Goal: Task Accomplishment & Management: Manage account settings

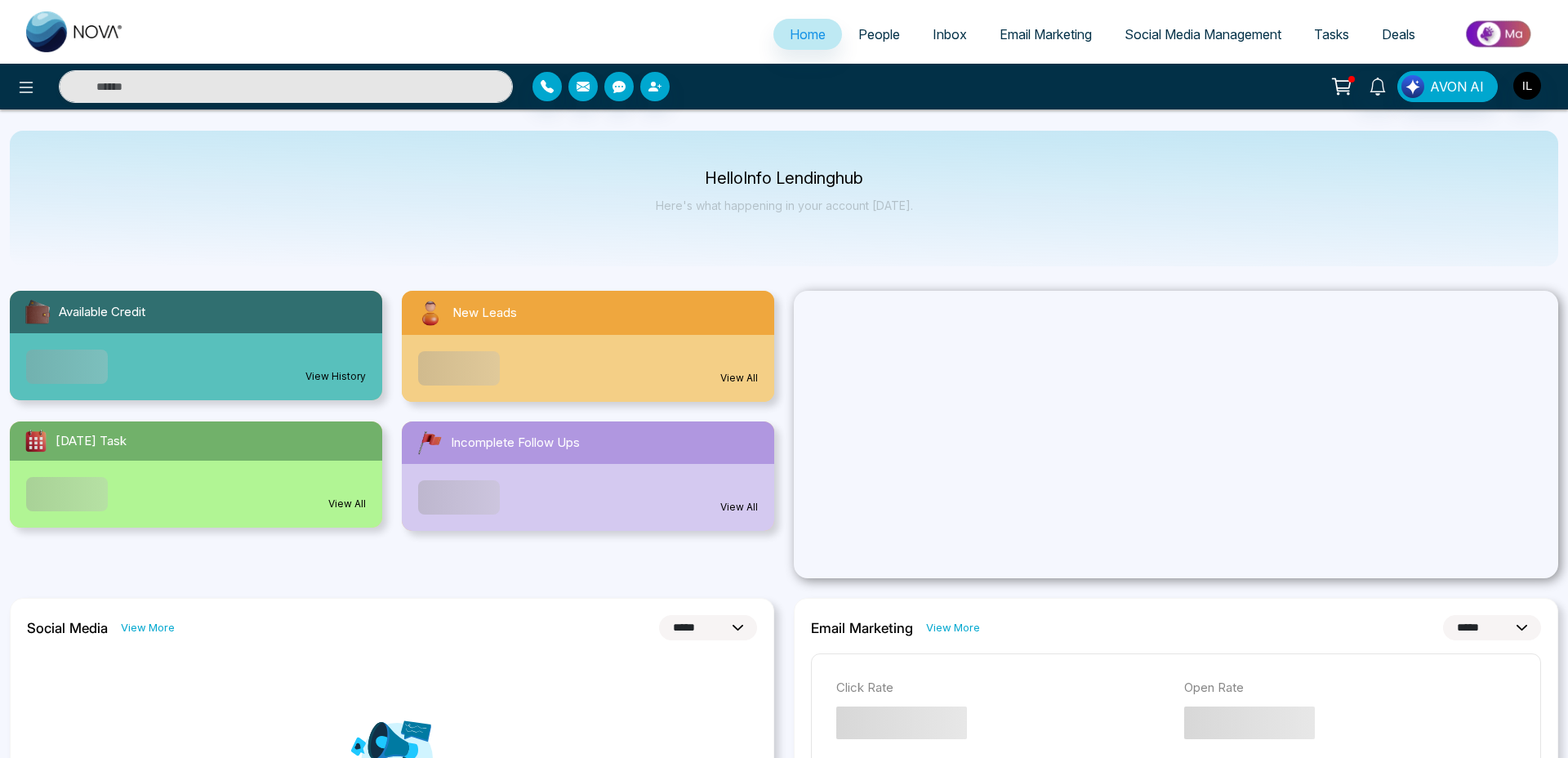
select select "*"
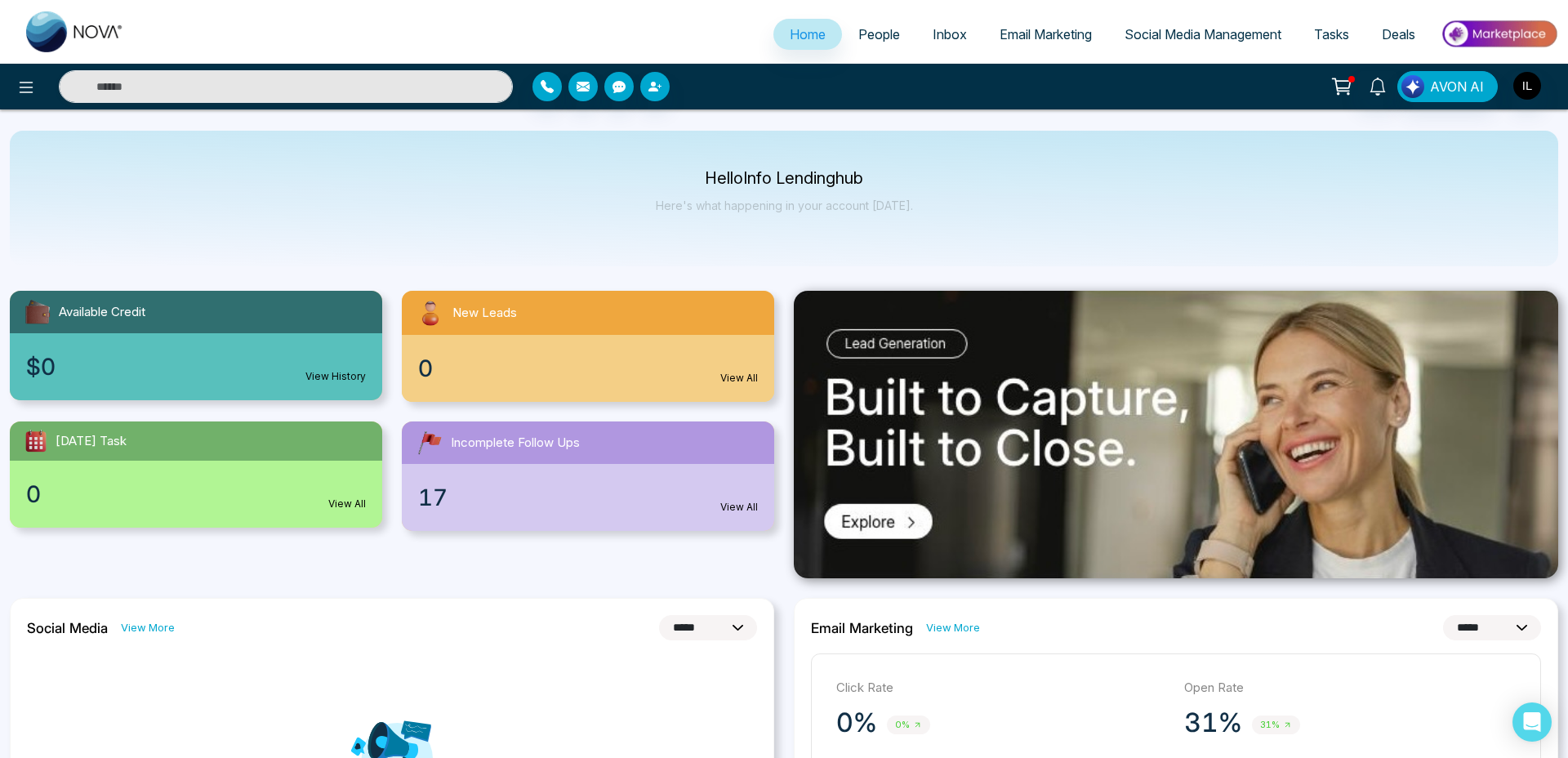
click at [1167, 32] on span "Social Media Management" at bounding box center [1202, 34] width 156 height 17
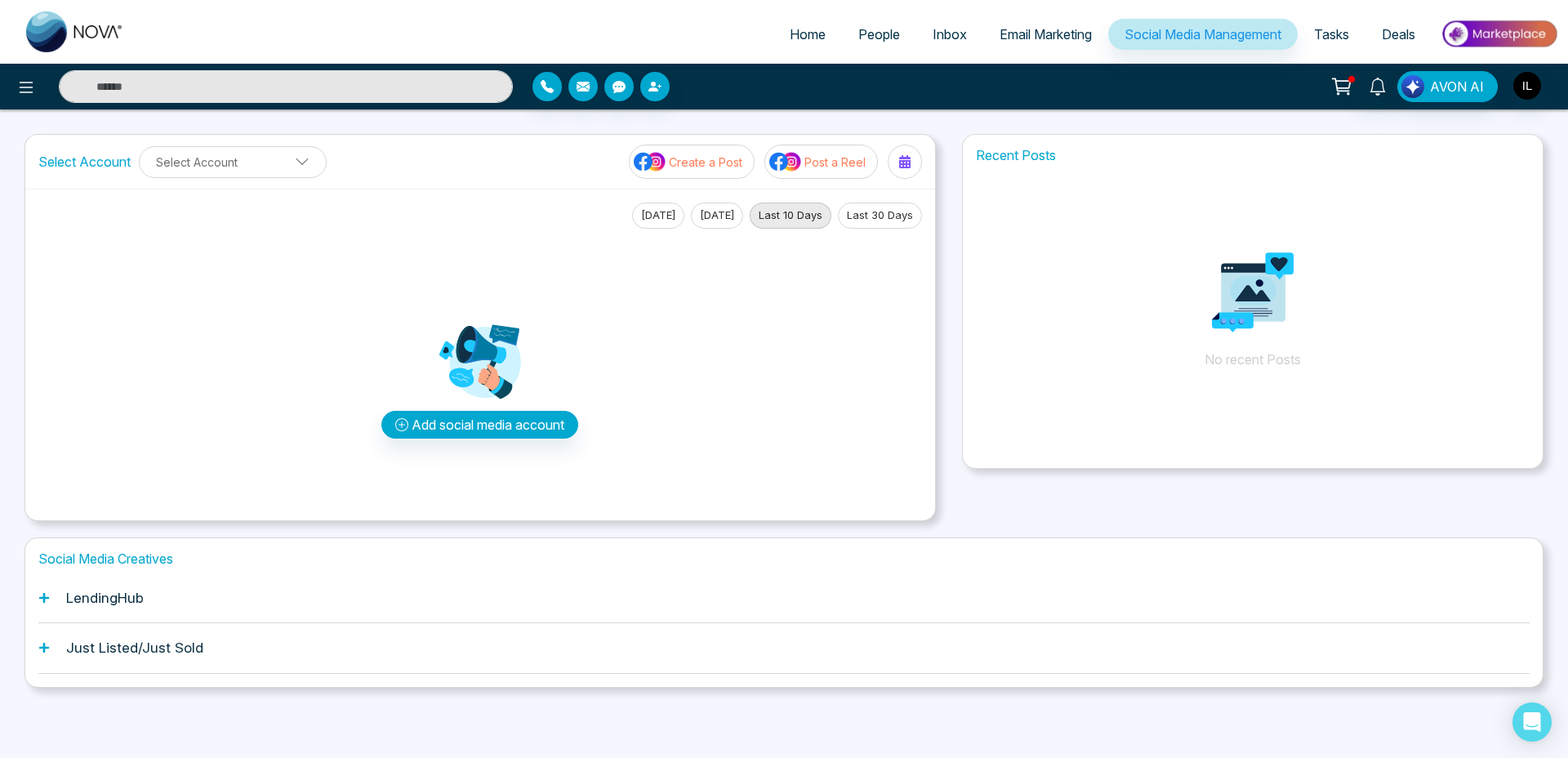
click at [142, 591] on h1 "LendingHub" at bounding box center [104, 598] width 77 height 17
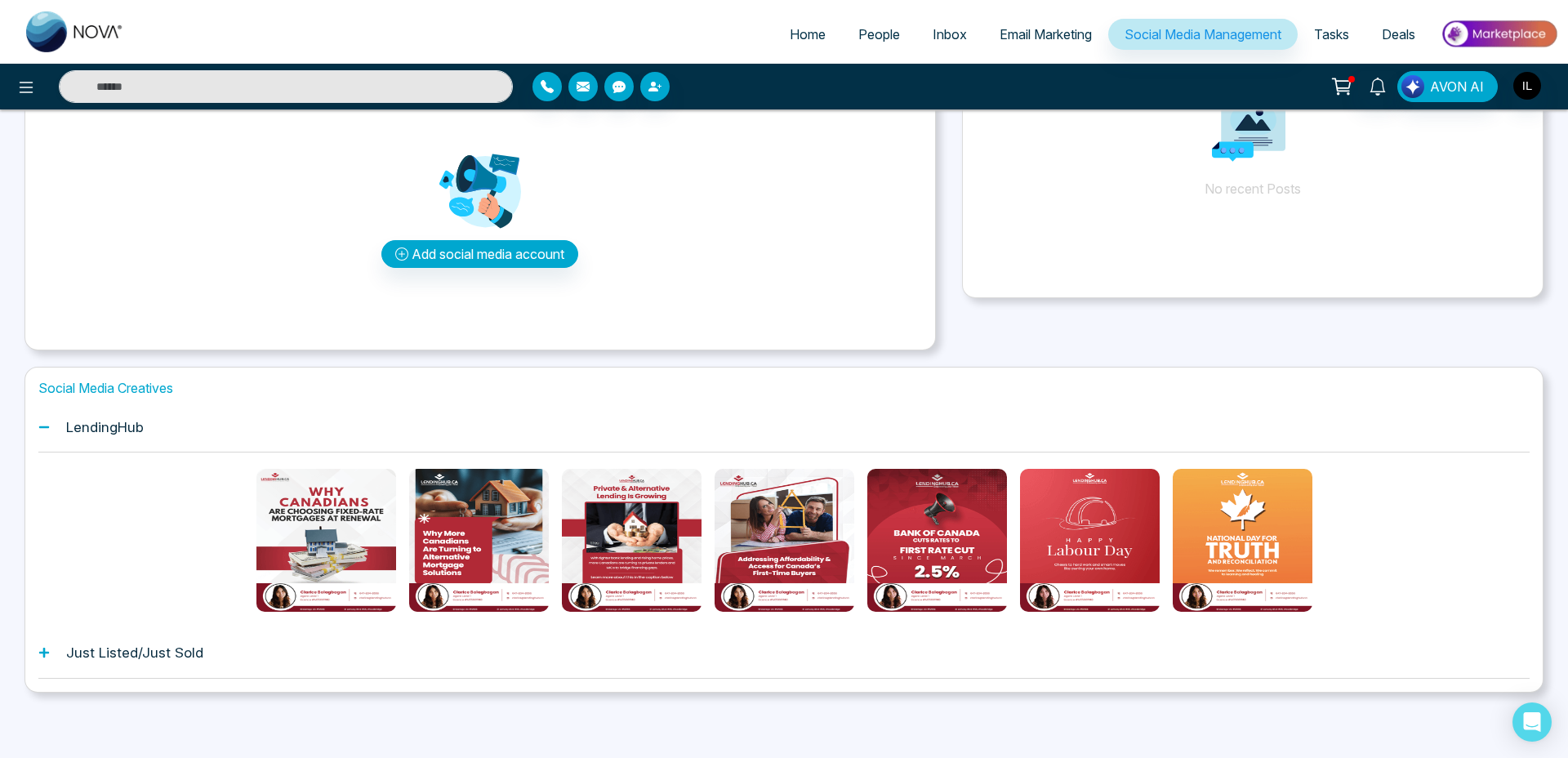
scroll to position [170, 0]
click at [225, 657] on div "Just Listed/Just Sold" at bounding box center [784, 653] width 1491 height 50
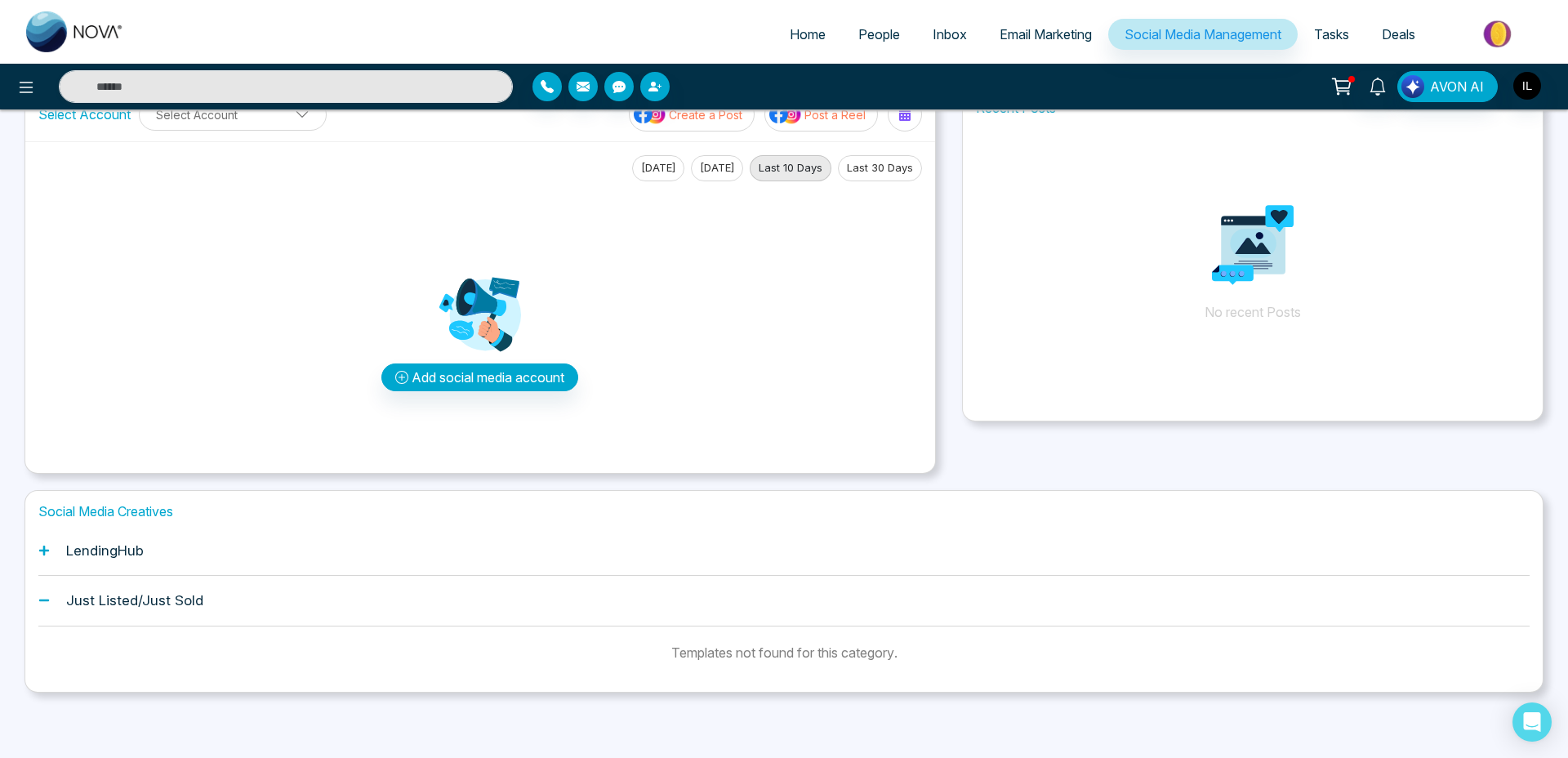
scroll to position [48, 0]
click at [143, 605] on h1 "Just Listed/Just Sold" at bounding box center [135, 600] width 137 height 17
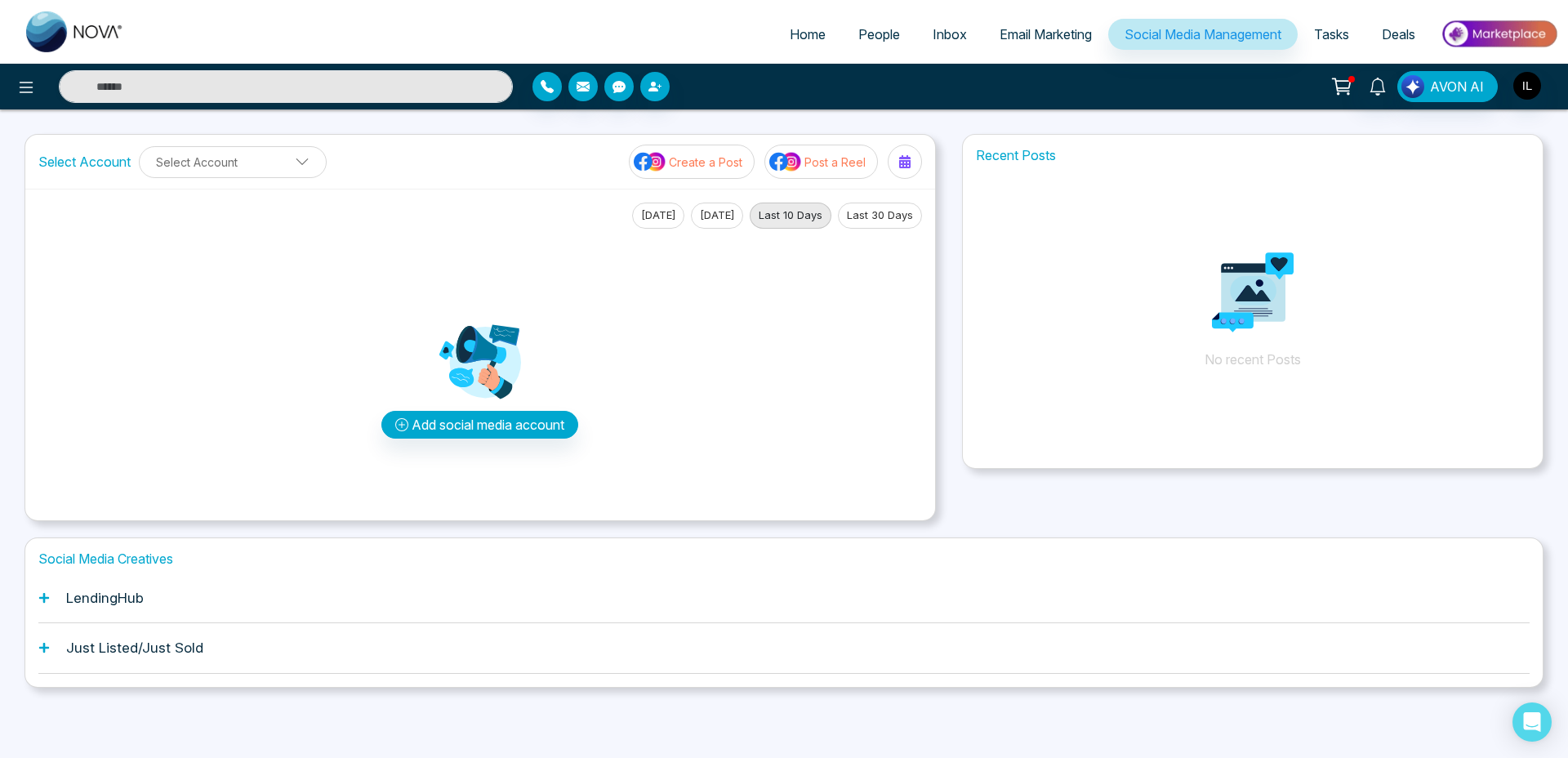
scroll to position [0, 0]
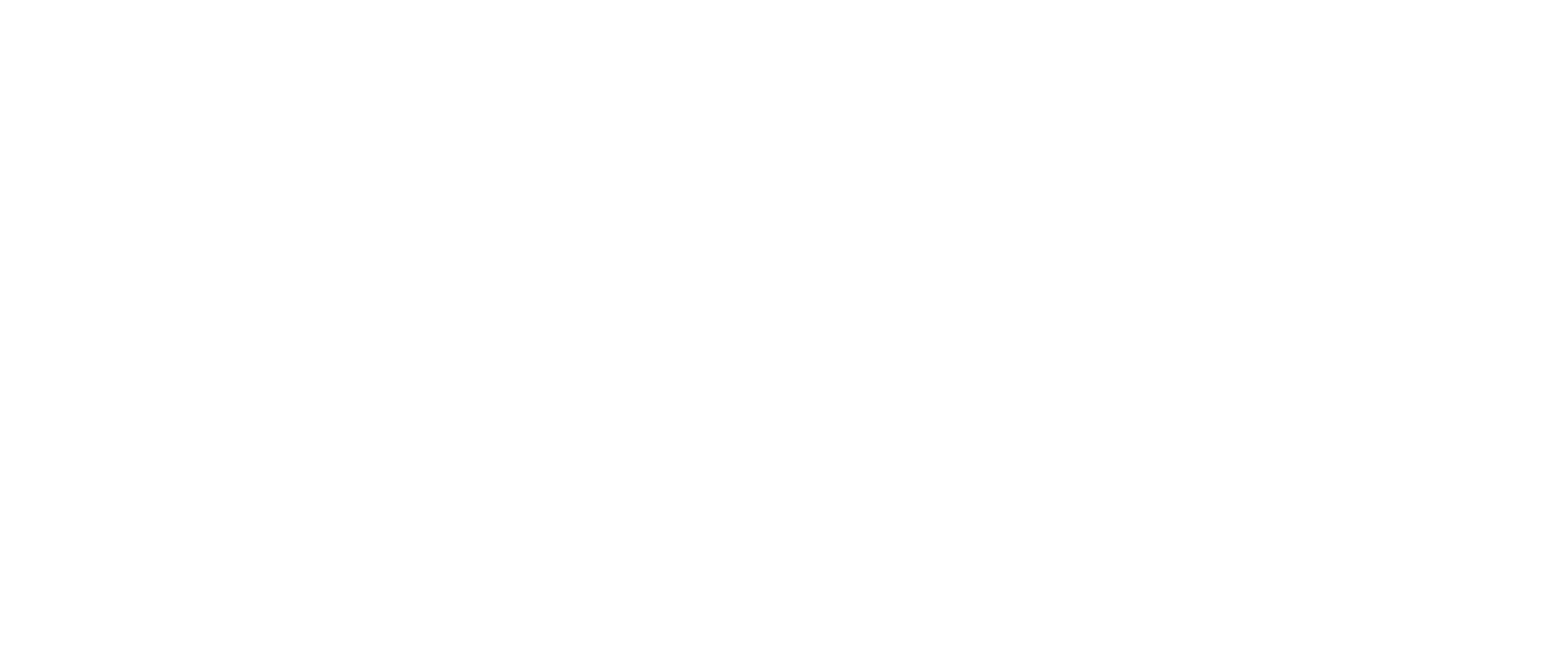
select select "*"
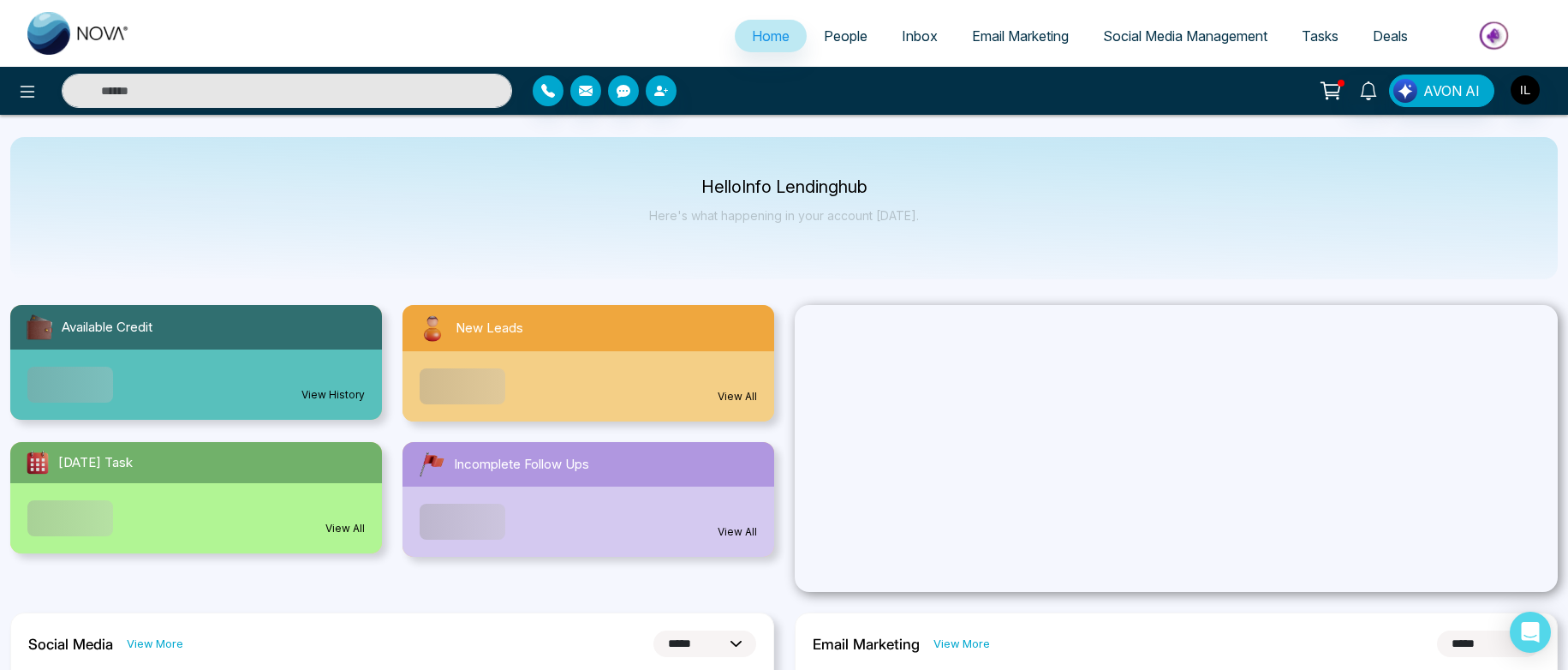
click at [1527, 107] on div "AVON AI" at bounding box center [784, 91] width 1568 height 35
click at [1526, 100] on img "button" at bounding box center [1525, 90] width 29 height 29
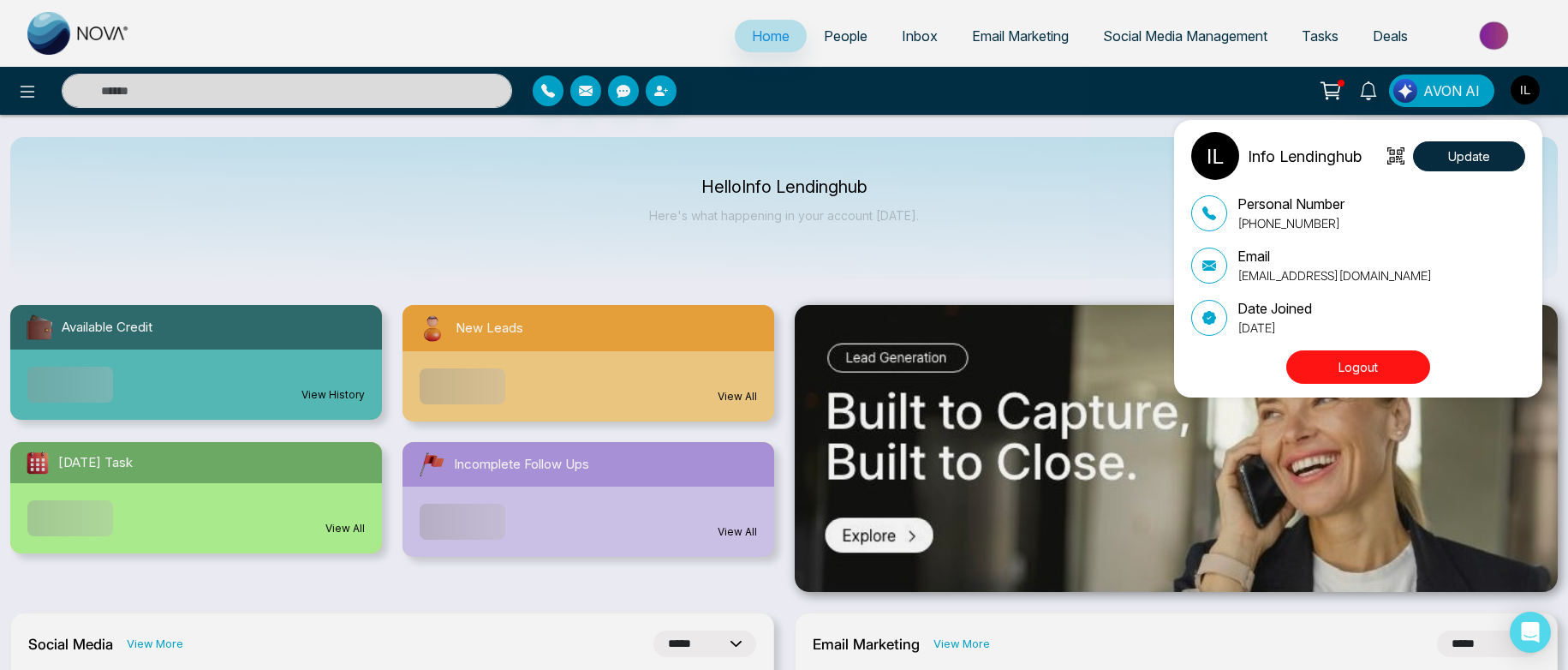
click at [1374, 357] on button "Logout" at bounding box center [1358, 366] width 144 height 34
